Goal: Task Accomplishment & Management: Manage account settings

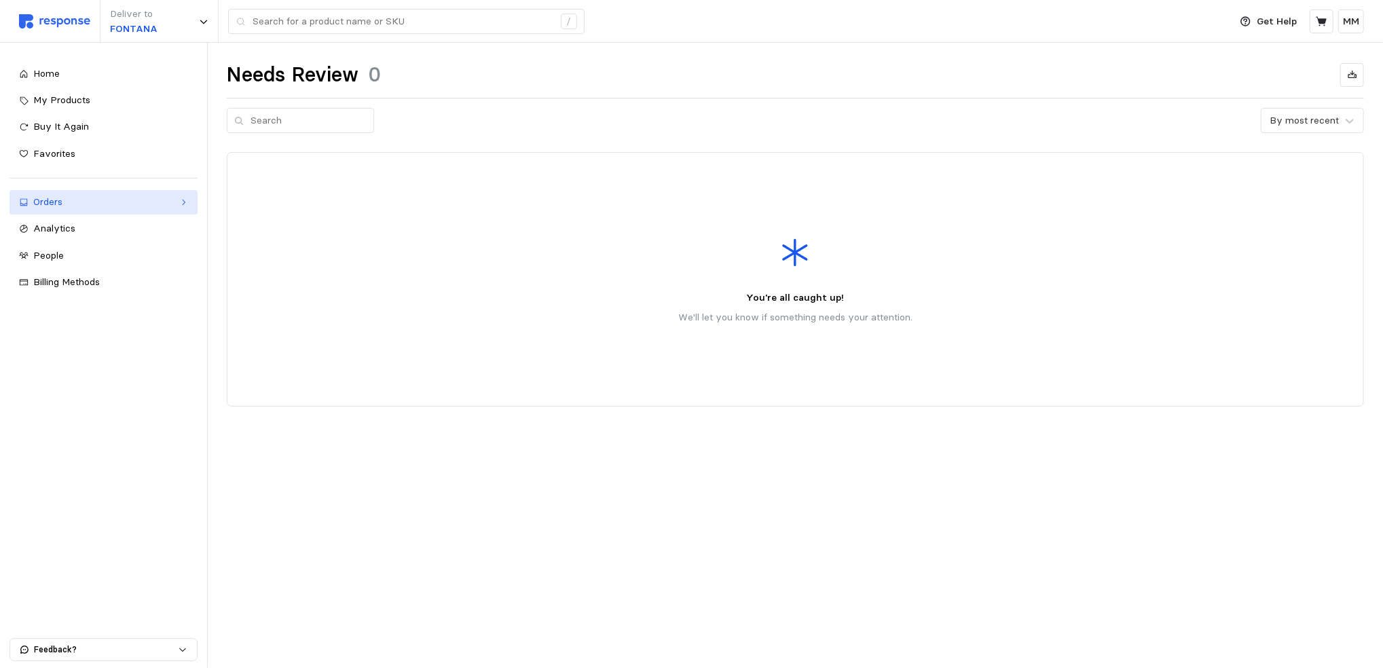
click at [105, 208] on div "Orders" at bounding box center [103, 202] width 141 height 15
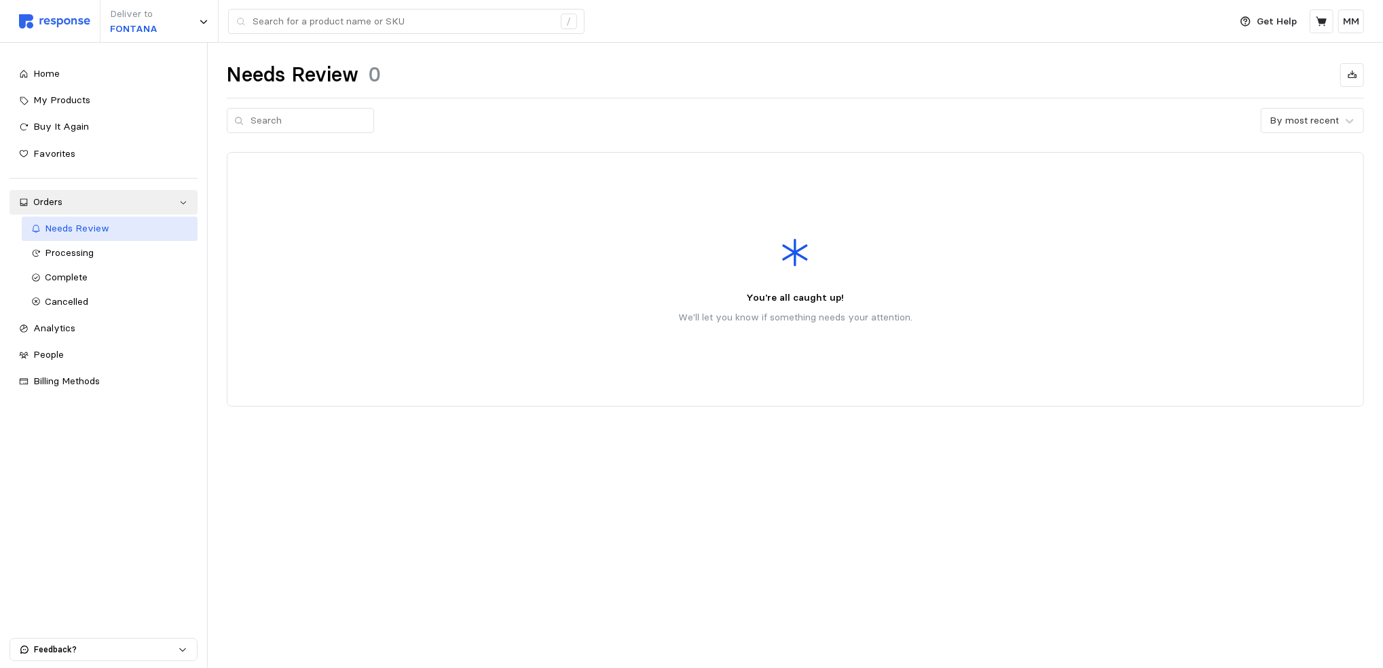
click at [111, 238] on link "Needs Review" at bounding box center [110, 229] width 176 height 24
click at [121, 251] on div "Processing" at bounding box center [117, 253] width 143 height 15
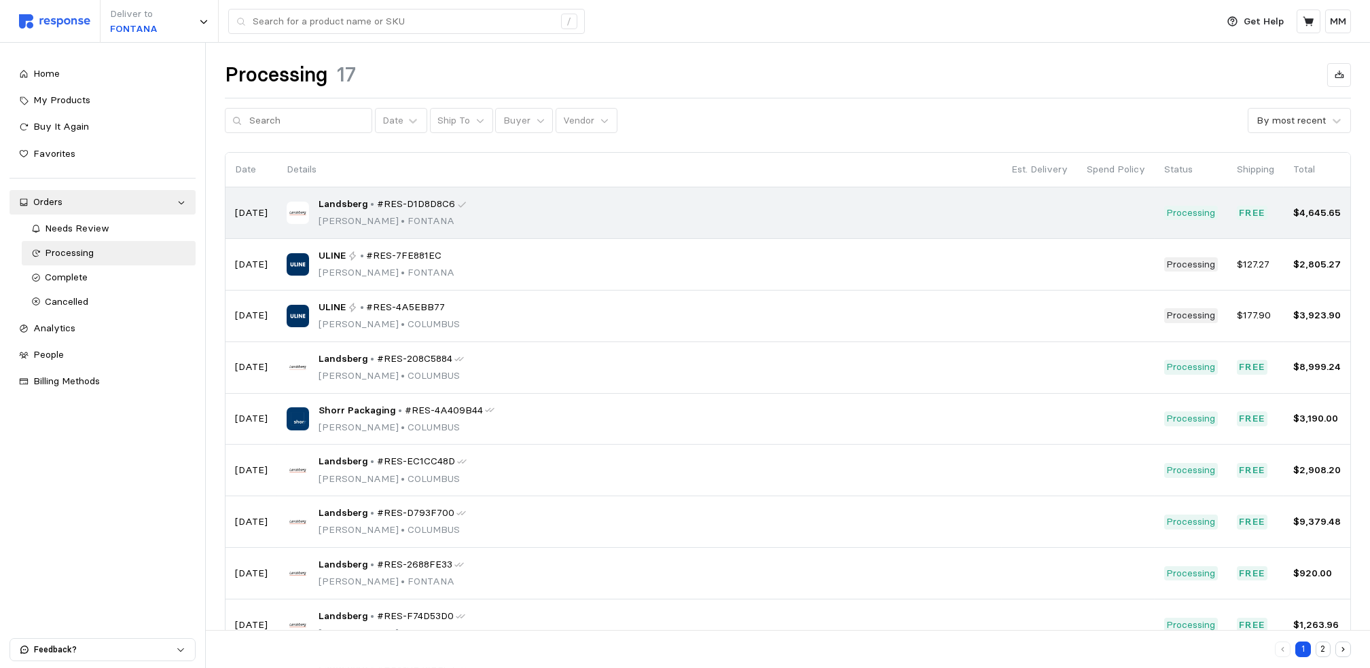
click at [365, 215] on p "[PERSON_NAME] • [PERSON_NAME]" at bounding box center [393, 221] width 149 height 15
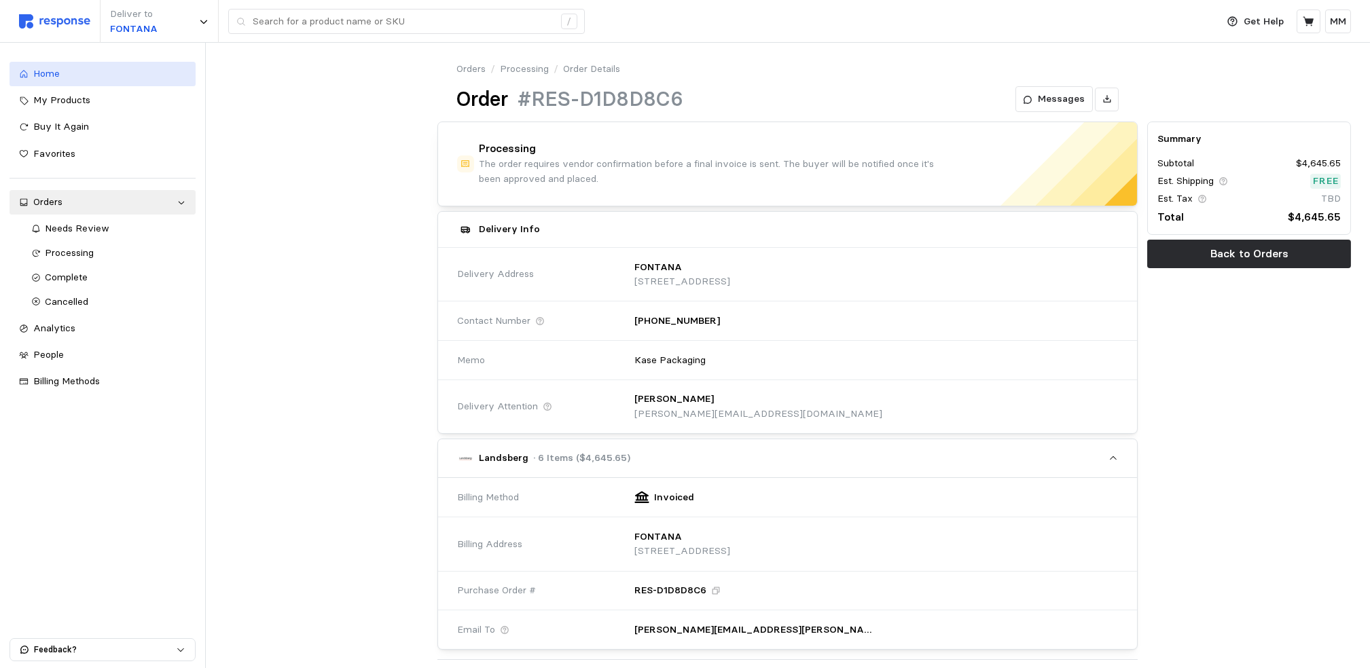
click at [46, 67] on span "Home" at bounding box center [46, 73] width 26 height 12
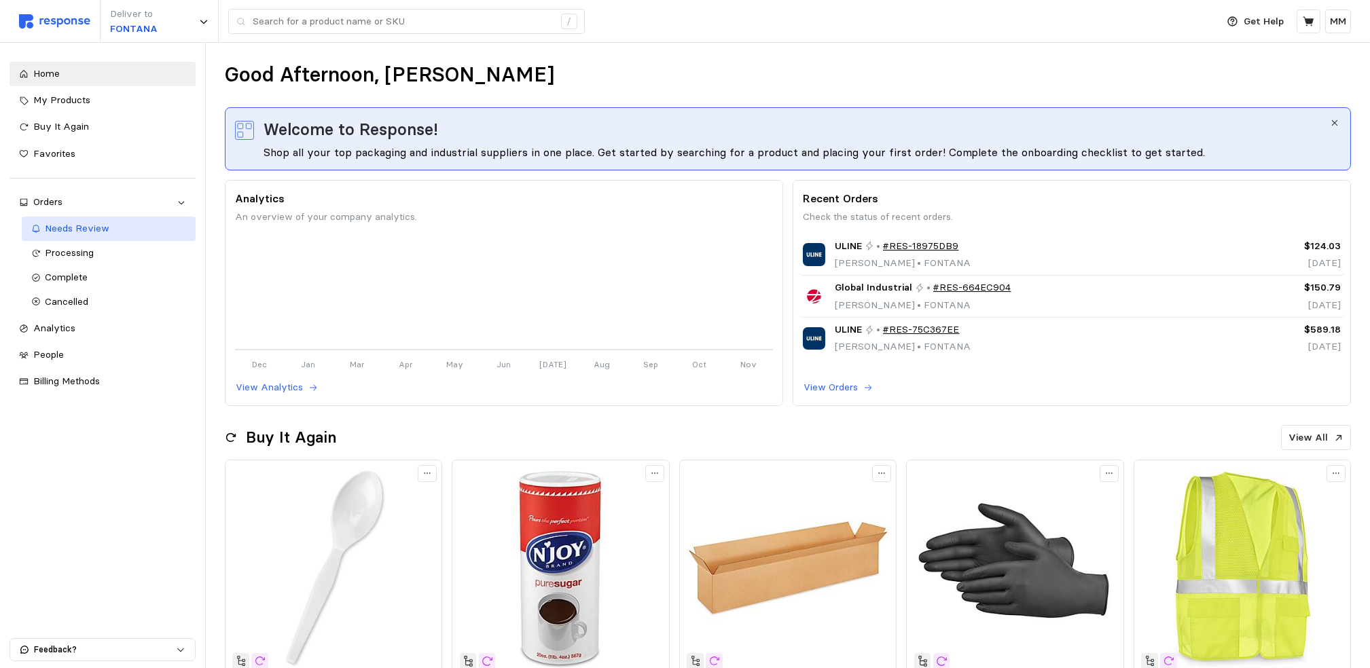
click at [92, 238] on link "Needs Review" at bounding box center [109, 229] width 174 height 24
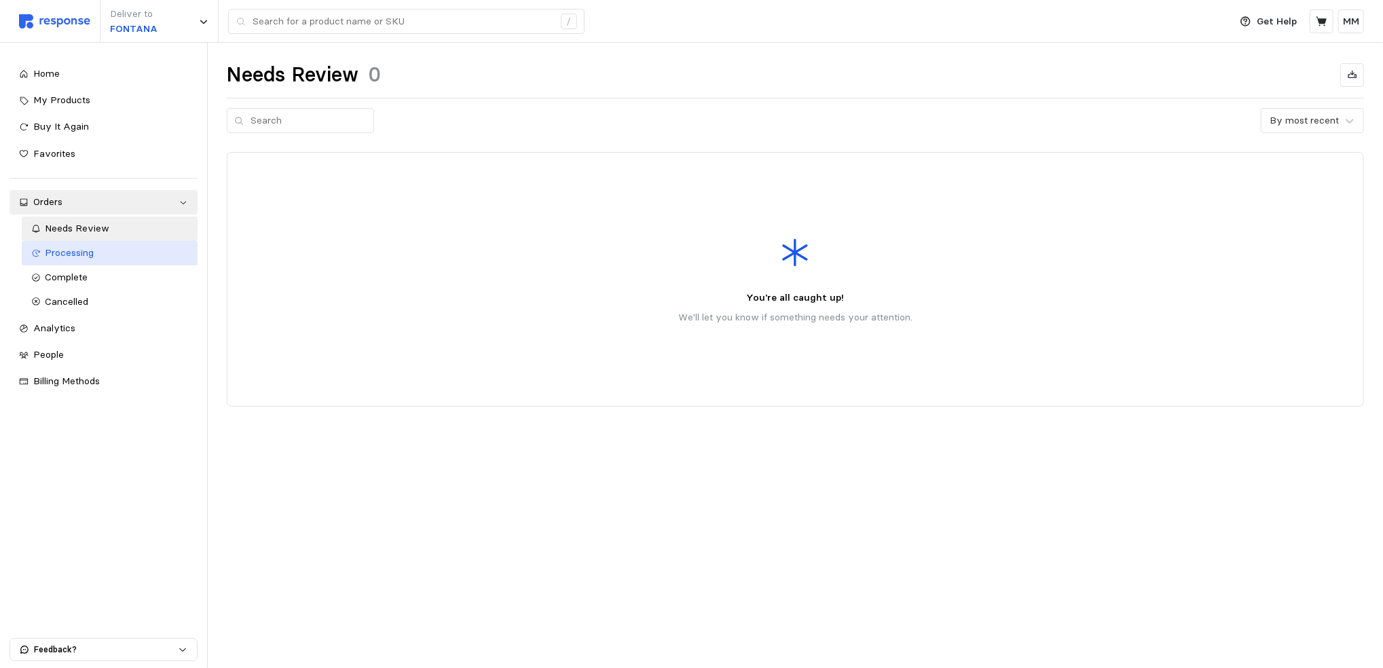
click at [94, 250] on div "Processing" at bounding box center [117, 253] width 143 height 15
click at [101, 230] on span "Needs Review" at bounding box center [78, 228] width 65 height 12
click at [57, 252] on span "Processing" at bounding box center [70, 253] width 49 height 12
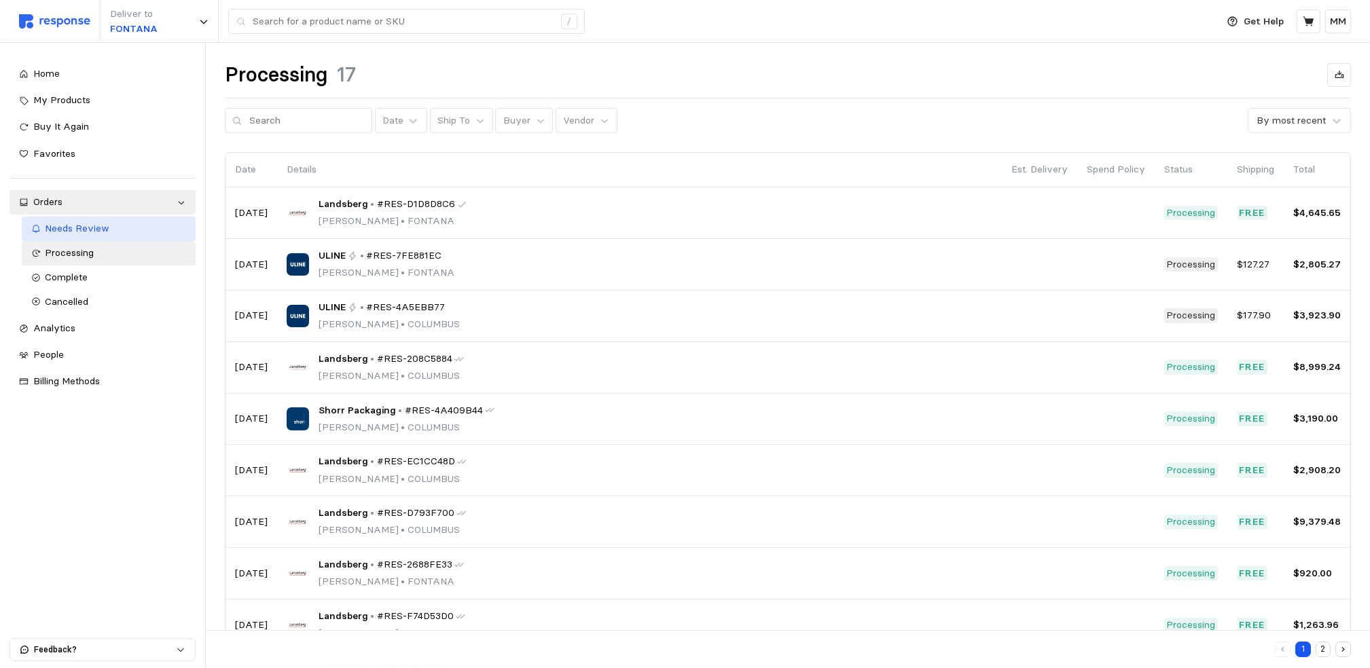
click at [90, 231] on span "Needs Review" at bounding box center [78, 228] width 65 height 12
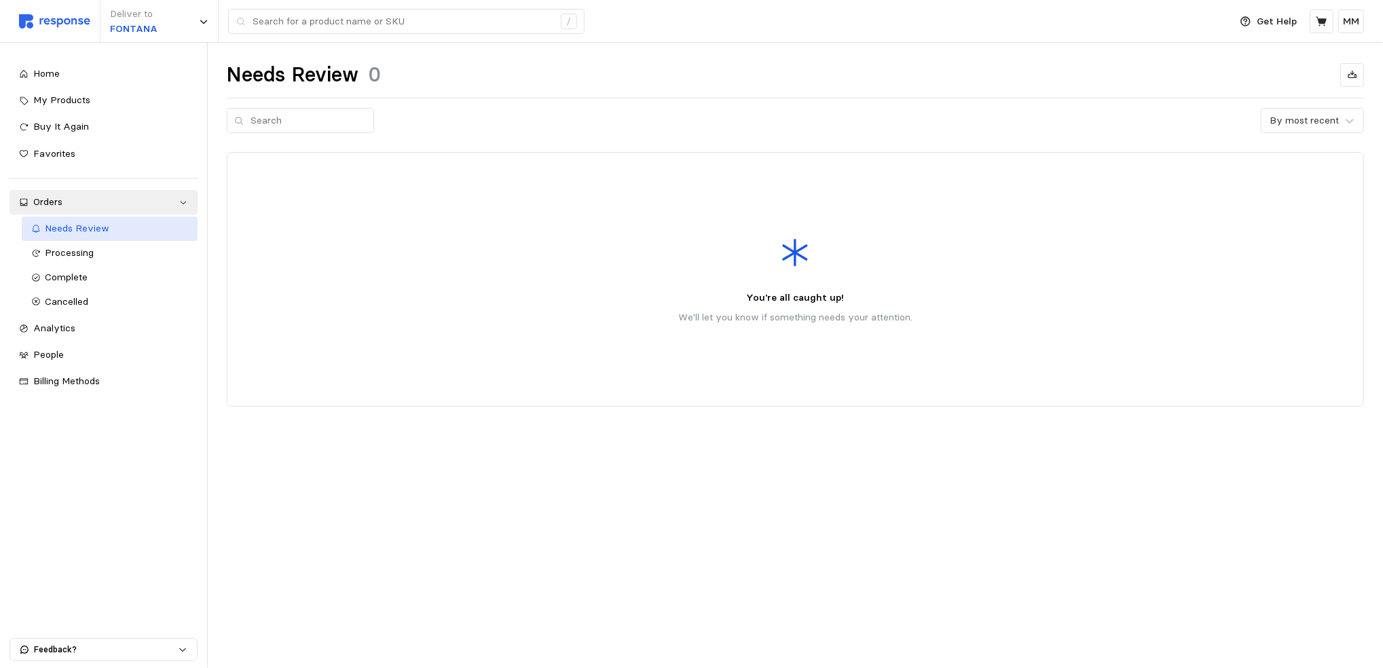
click at [90, 231] on span "Needs Review" at bounding box center [78, 228] width 65 height 12
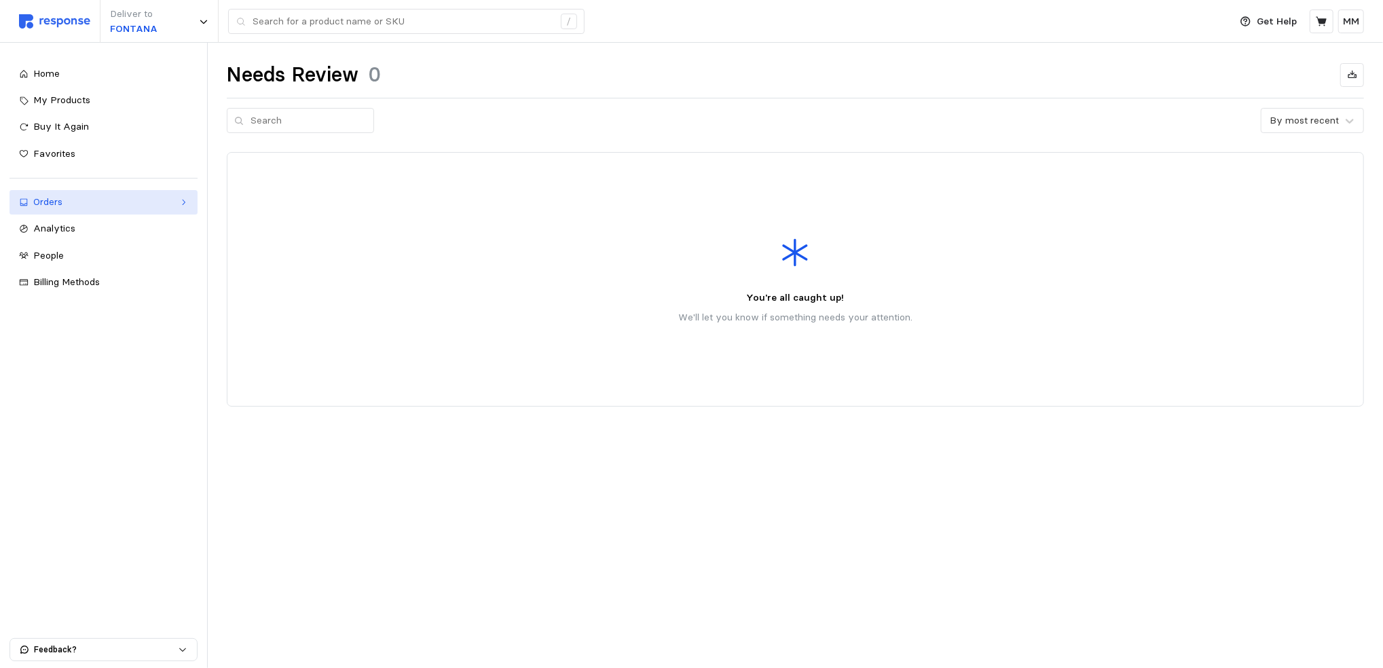
click at [73, 201] on div "Orders" at bounding box center [103, 202] width 141 height 15
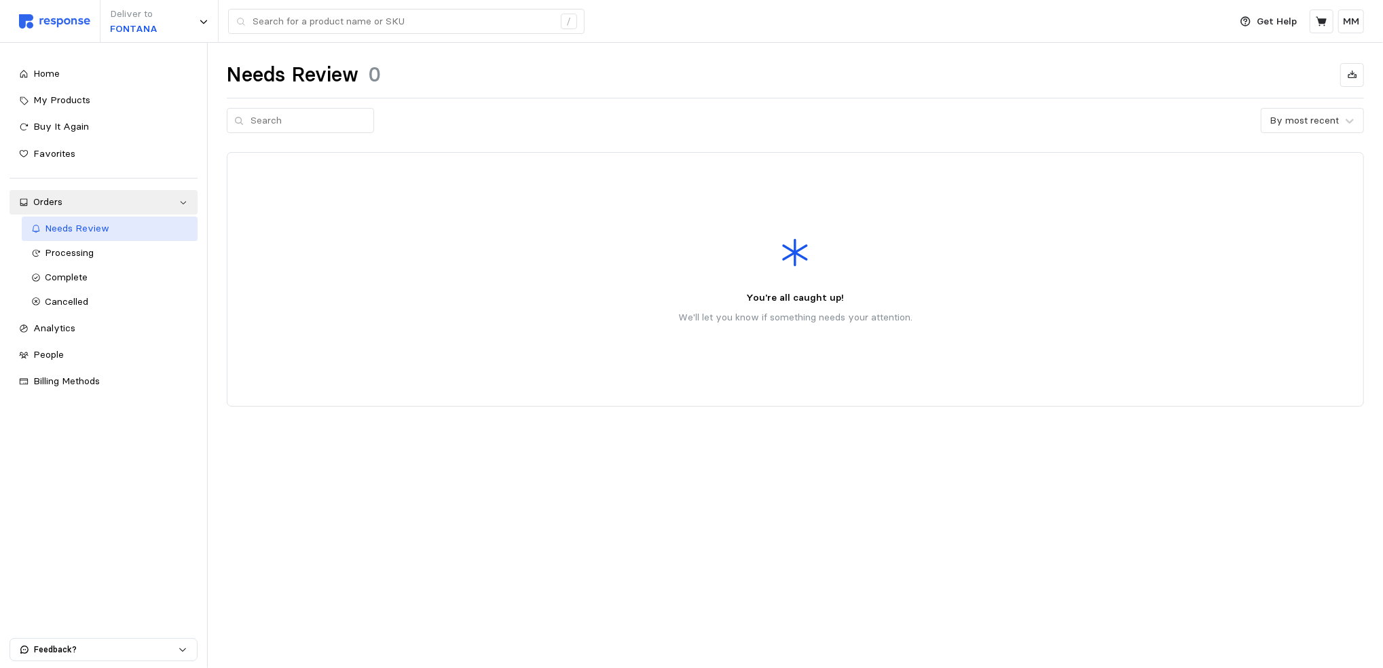
click at [60, 232] on span "Needs Review" at bounding box center [78, 228] width 65 height 12
click at [52, 253] on span "Processing" at bounding box center [70, 253] width 49 height 12
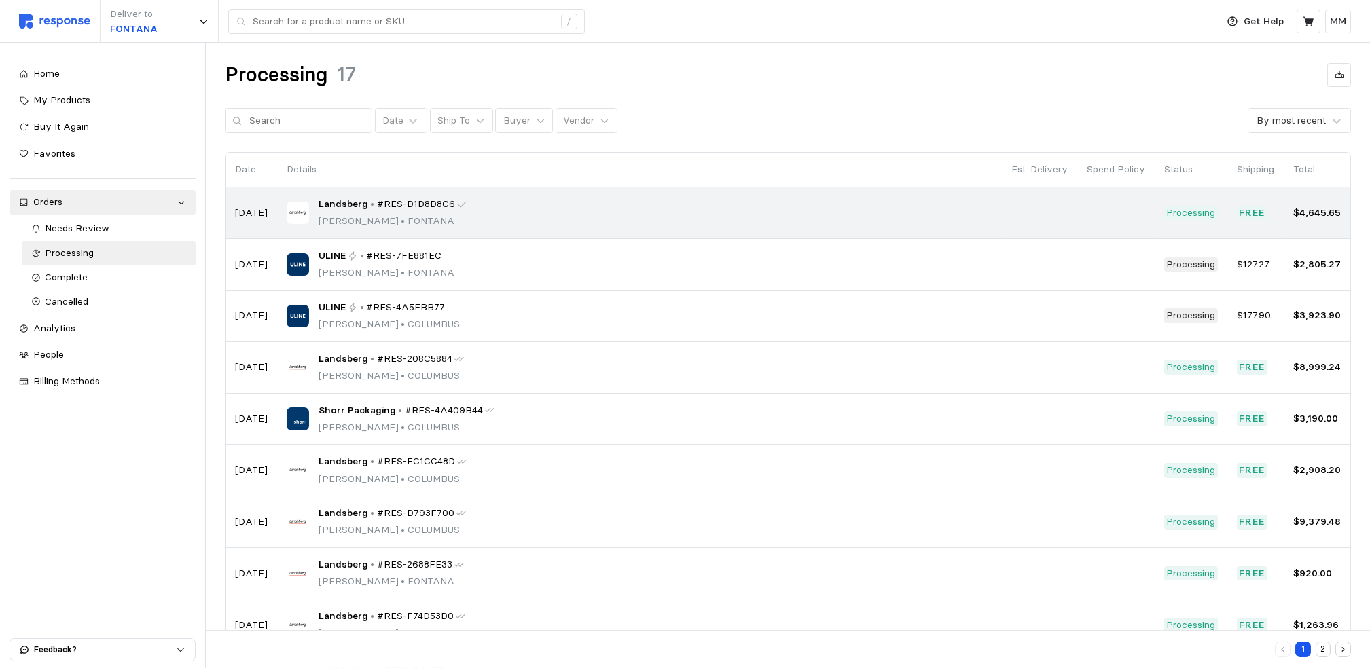
click at [388, 208] on span "#RES-D1D8D8C6" at bounding box center [416, 204] width 78 height 15
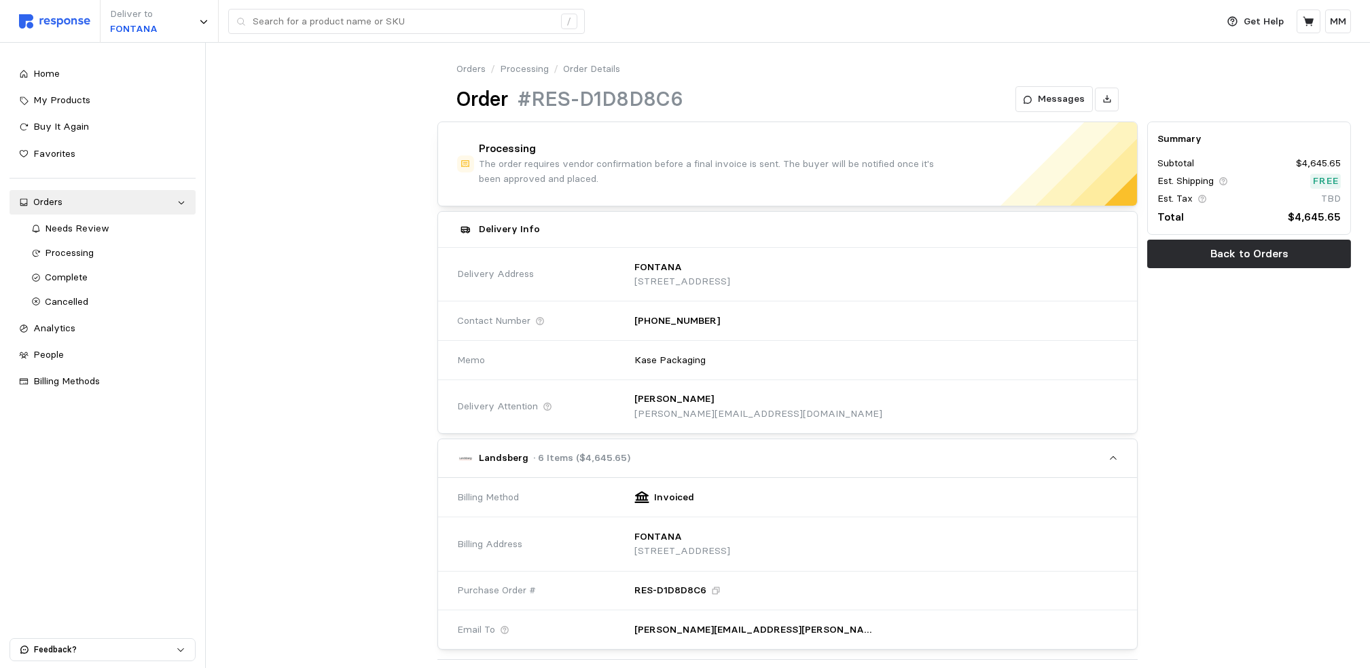
click at [579, 71] on p "Order Details" at bounding box center [591, 69] width 57 height 15
click at [539, 65] on link "Processing" at bounding box center [524, 69] width 49 height 15
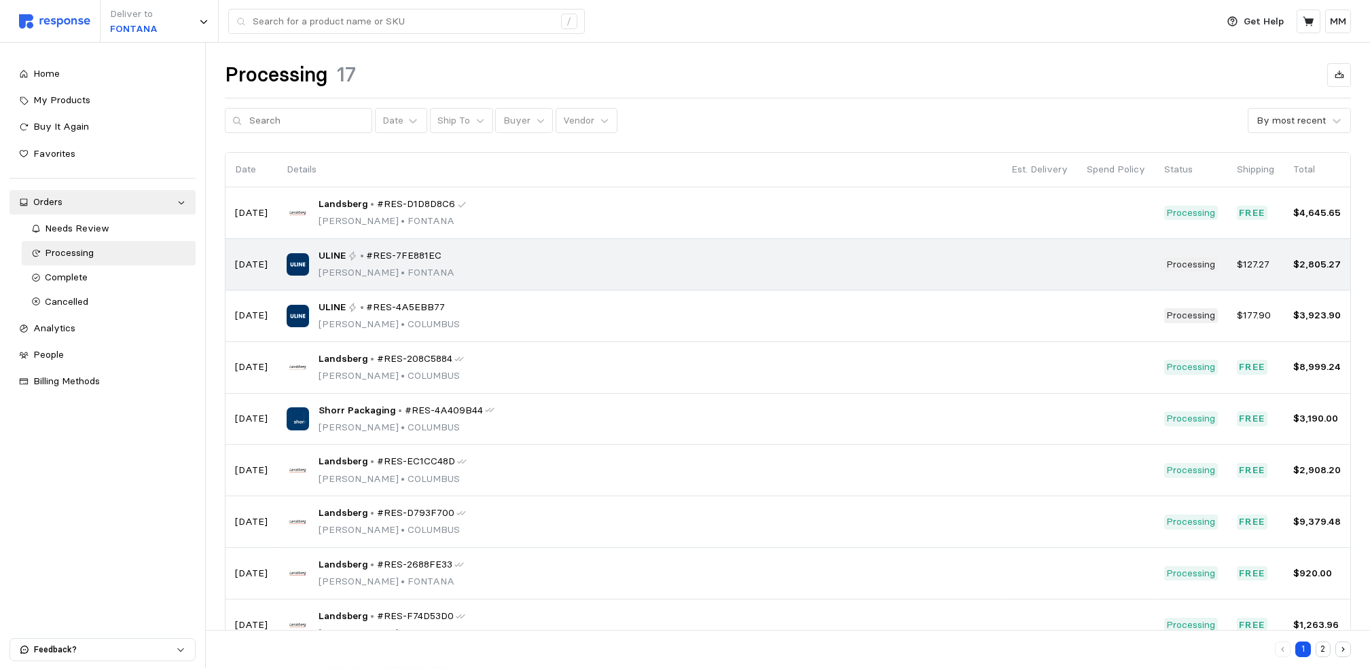
click at [353, 262] on div "ULINE • #RES-7FE881EC" at bounding box center [387, 256] width 136 height 15
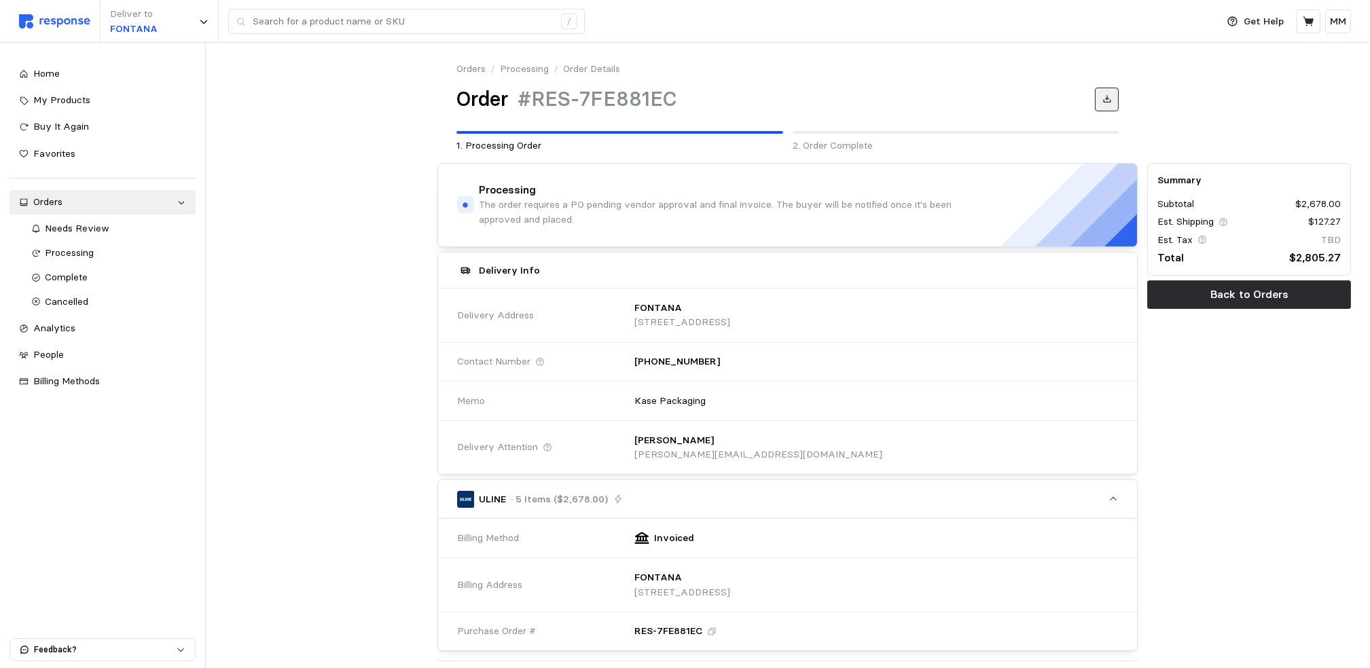
click at [1111, 105] on button at bounding box center [1107, 100] width 24 height 24
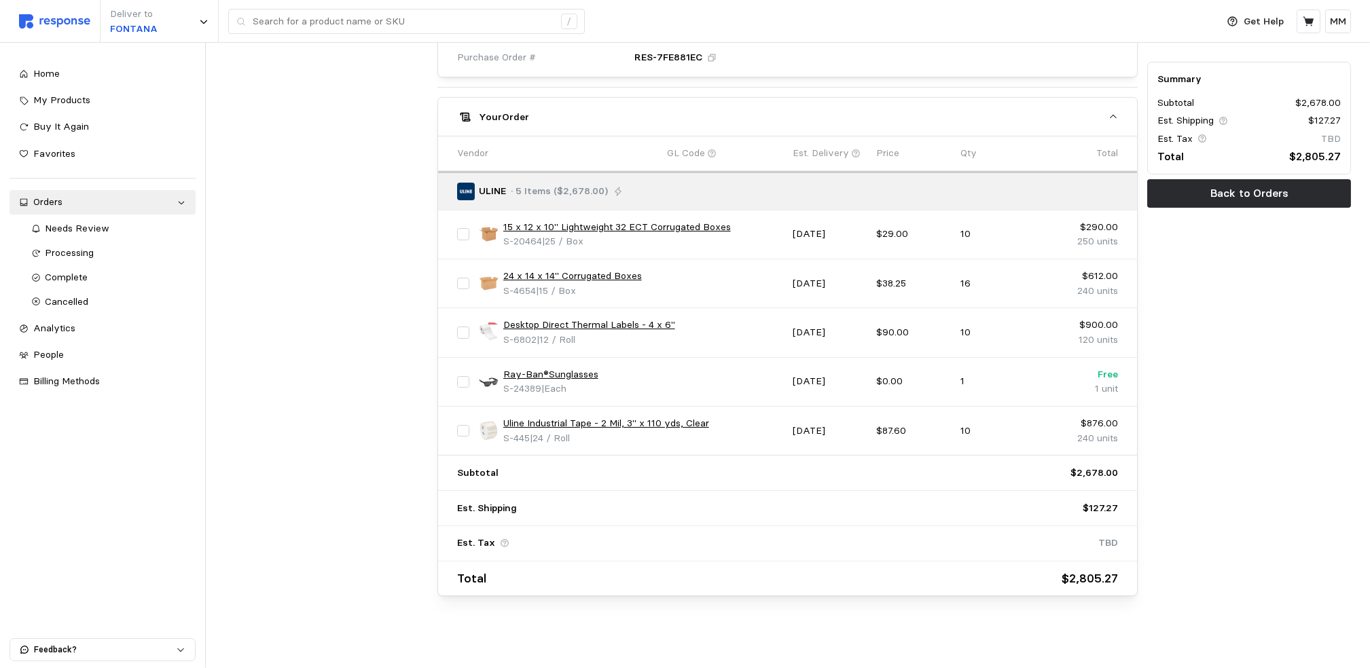
scroll to position [579, 0]
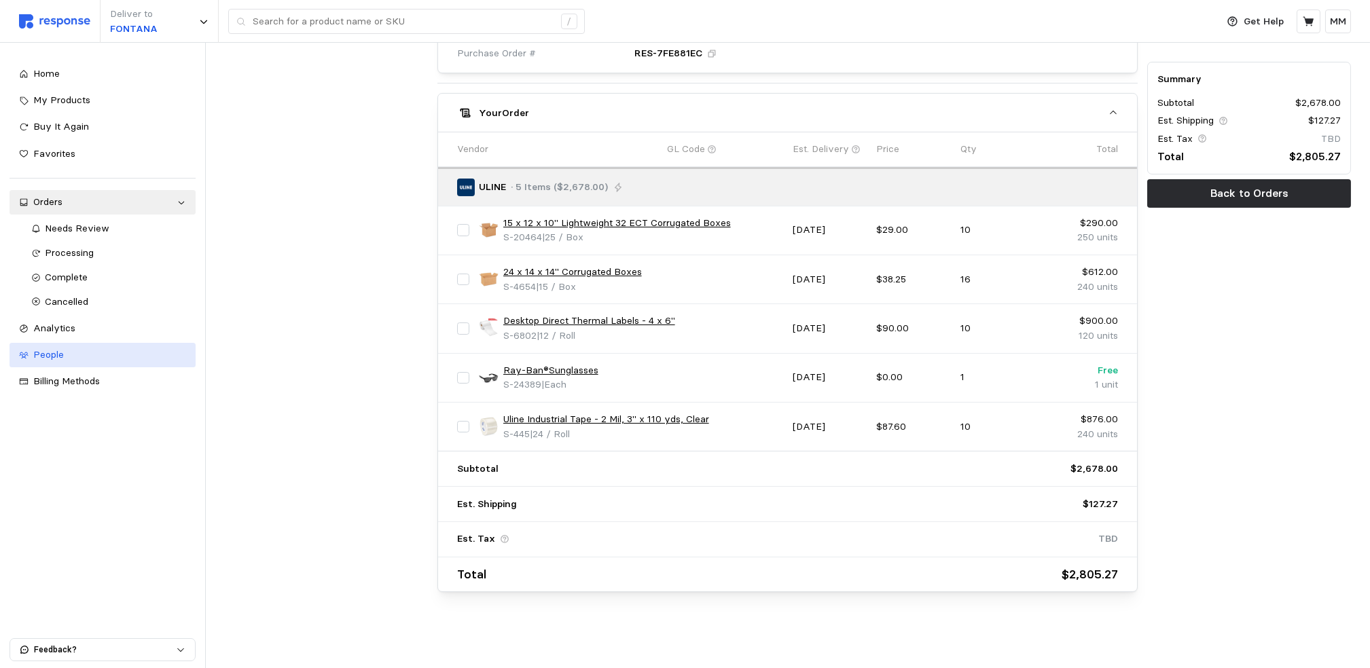
click at [46, 355] on span "People" at bounding box center [48, 354] width 31 height 12
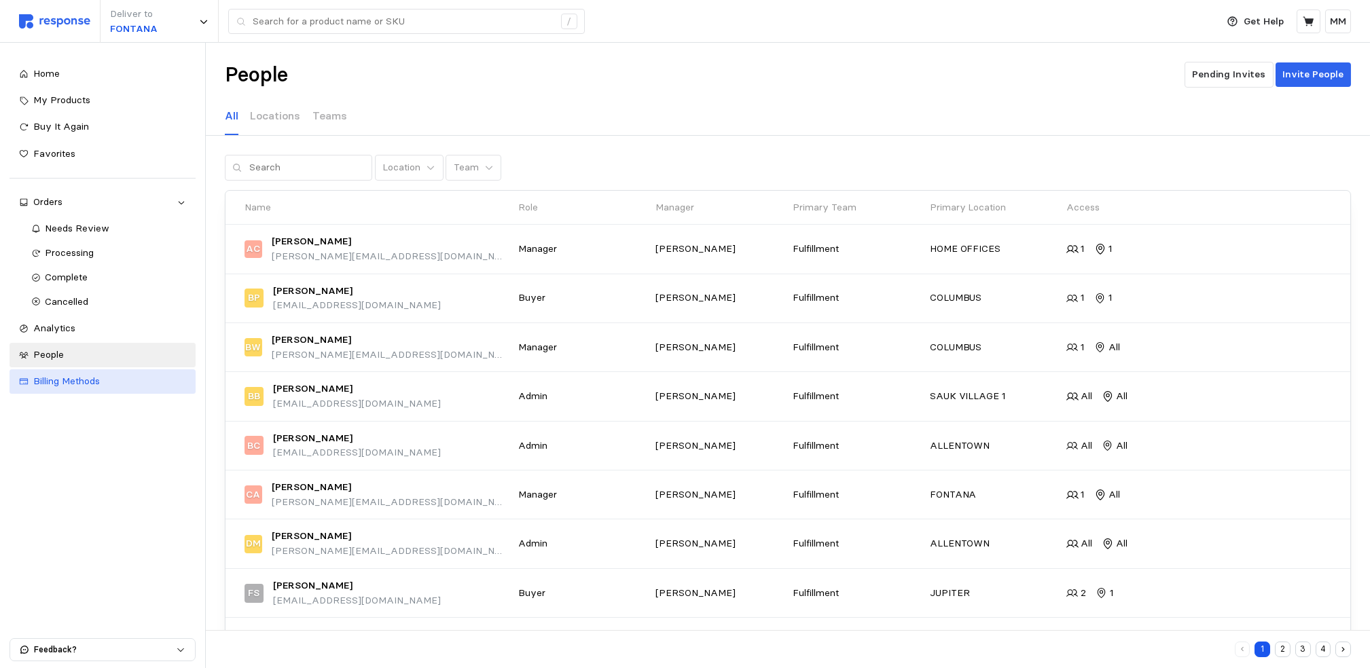
click at [50, 369] on link "Billing Methods" at bounding box center [103, 381] width 186 height 24
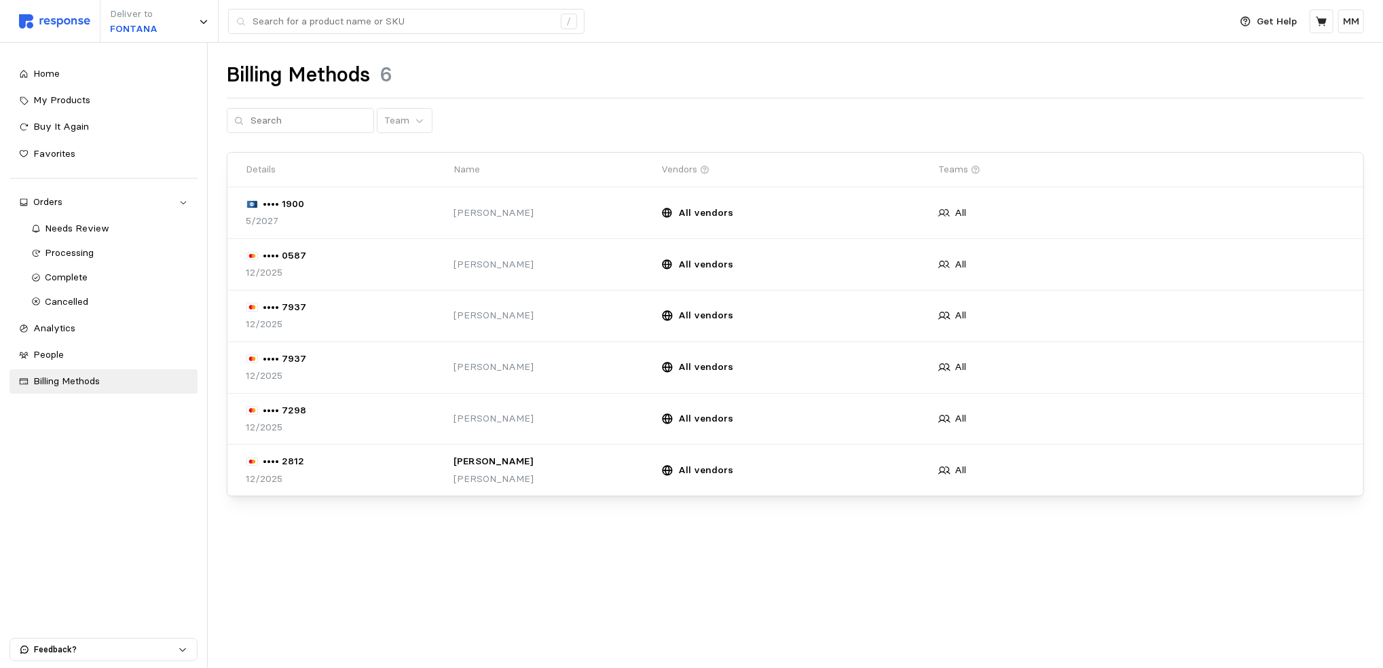
click at [104, 516] on div "Home My Products Buy It Again Favorites Orders Needs Review Processing Complete…" at bounding box center [103, 355] width 207 height 625
